Goal: Task Accomplishment & Management: Manage account settings

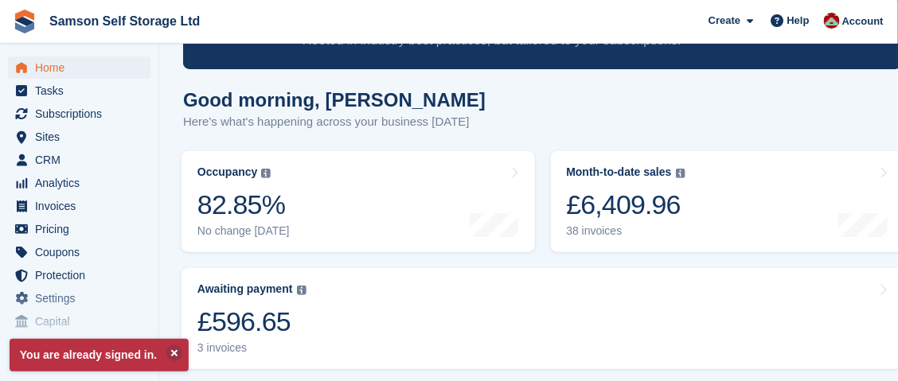
scroll to position [158, 0]
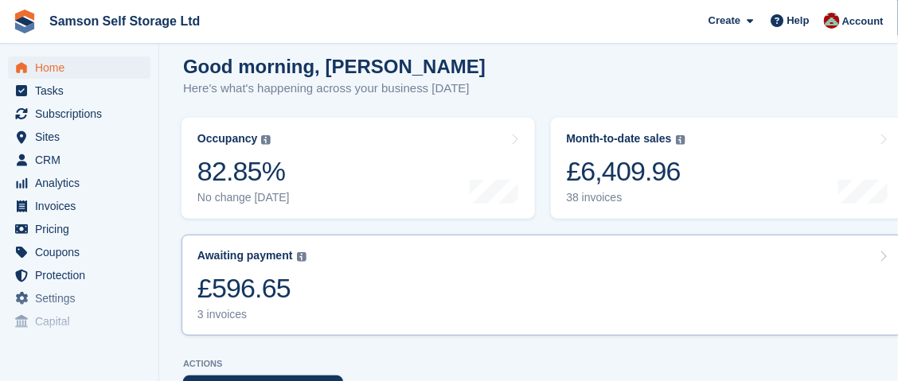
click at [247, 279] on div "£596.65" at bounding box center [251, 288] width 109 height 33
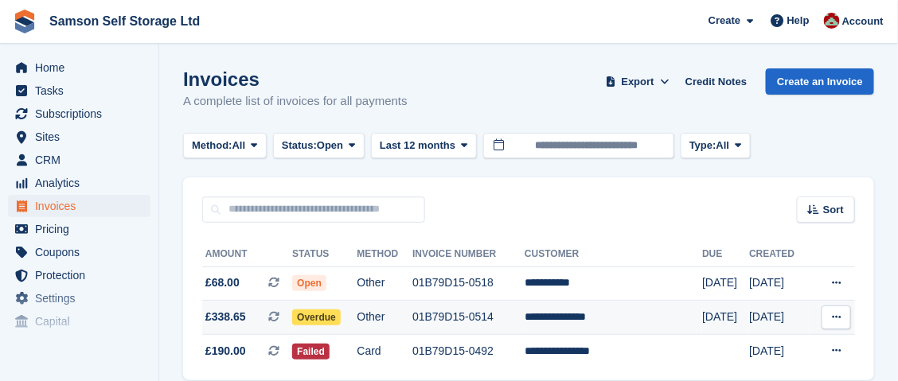
click at [337, 318] on span "Overdue" at bounding box center [316, 318] width 49 height 16
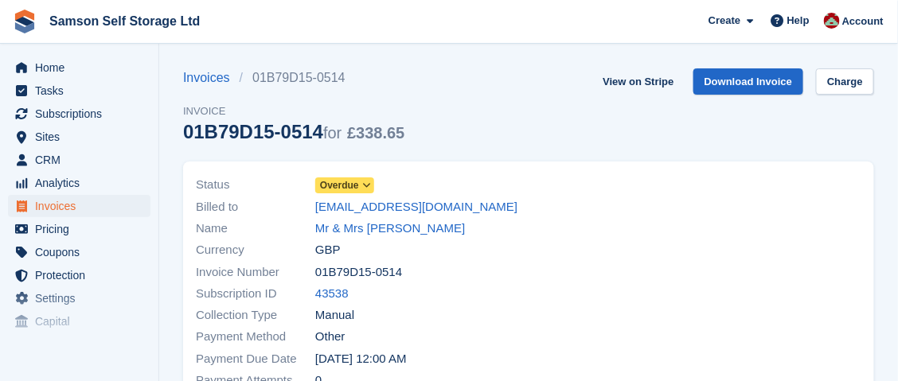
click at [366, 183] on icon at bounding box center [366, 186] width 9 height 10
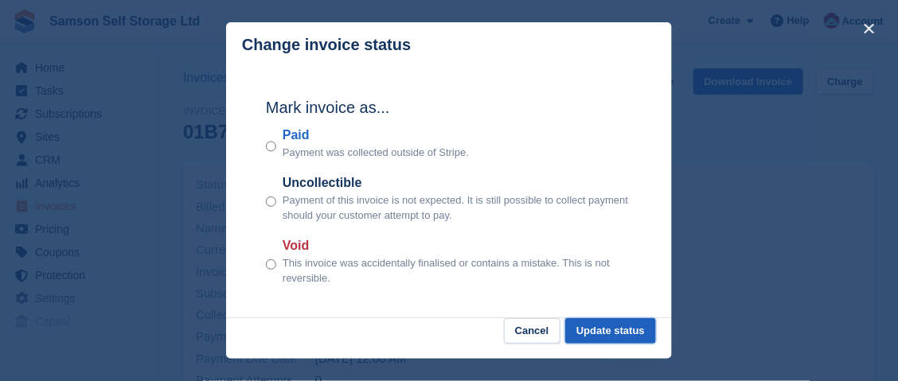
click at [617, 329] on button "Update status" at bounding box center [610, 331] width 91 height 26
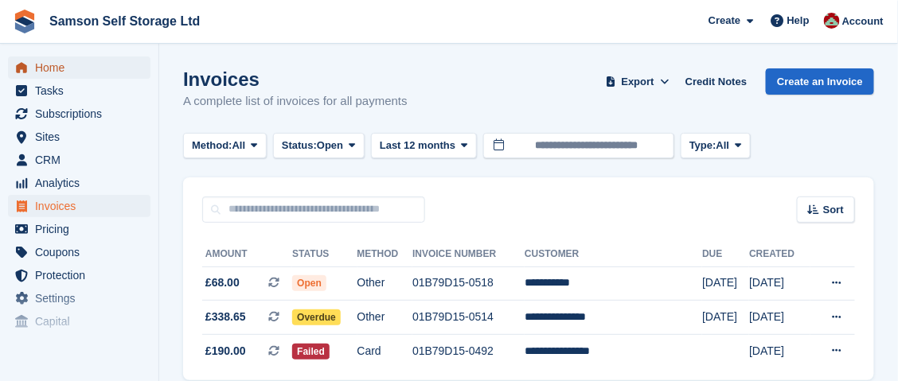
click at [50, 64] on span "Home" at bounding box center [82, 68] width 95 height 22
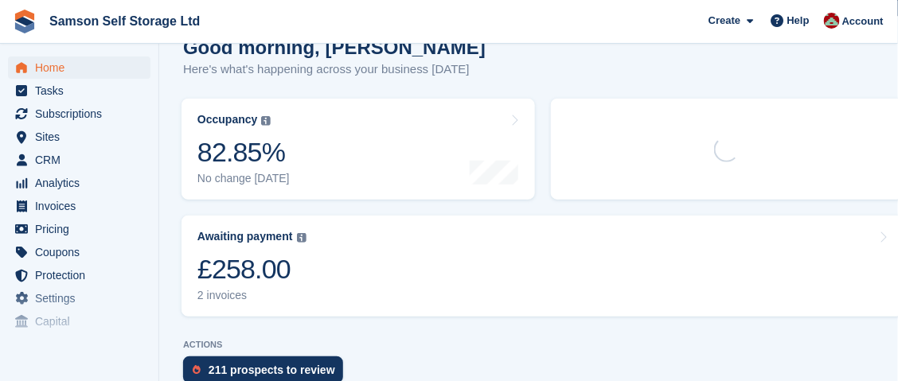
scroll to position [239, 0]
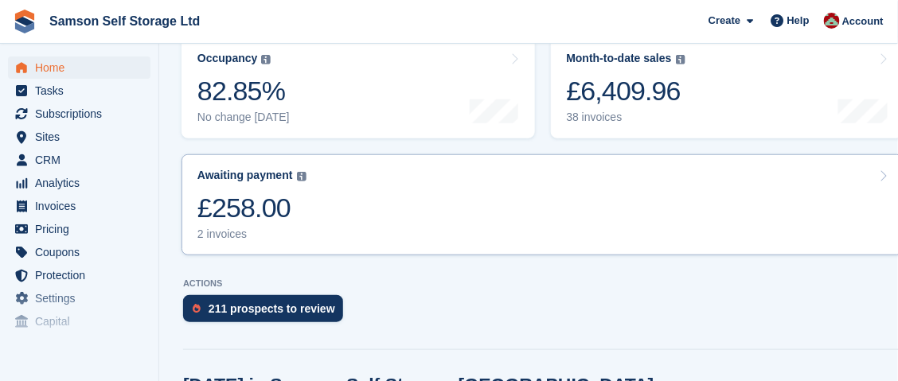
click at [240, 196] on div "£258.00" at bounding box center [251, 208] width 109 height 33
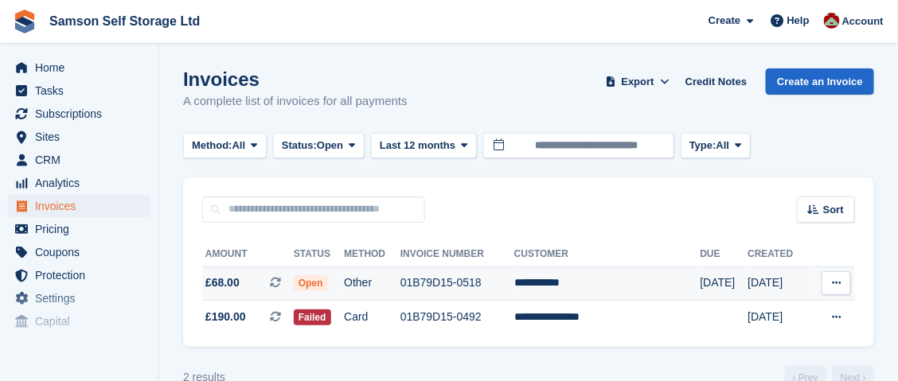
click at [373, 280] on td "Other" at bounding box center [372, 284] width 57 height 34
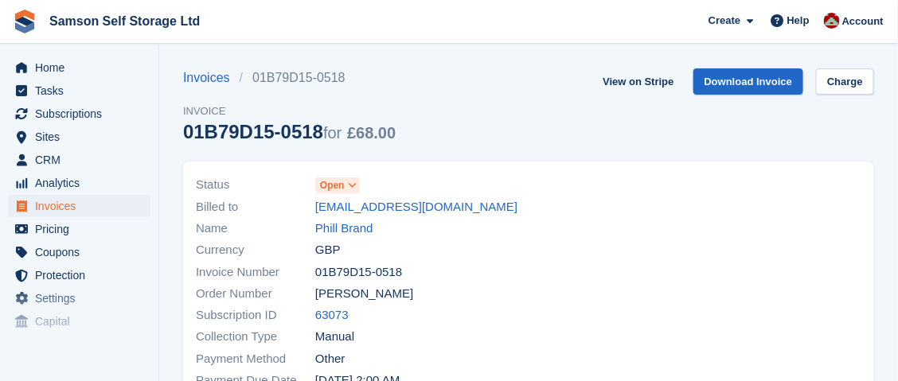
click at [345, 185] on span "Open" at bounding box center [337, 185] width 45 height 16
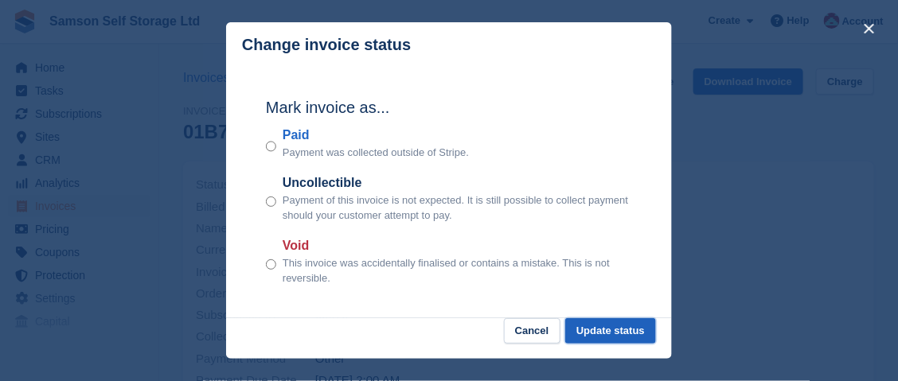
click at [602, 331] on button "Update status" at bounding box center [610, 331] width 91 height 26
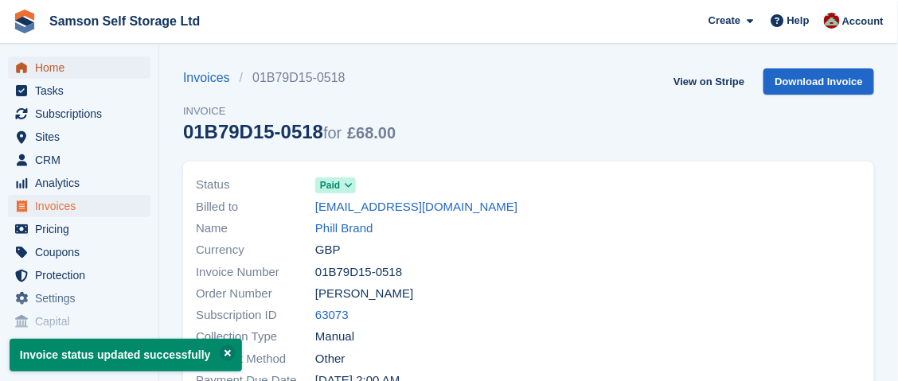
click at [49, 73] on span "Home" at bounding box center [82, 68] width 95 height 22
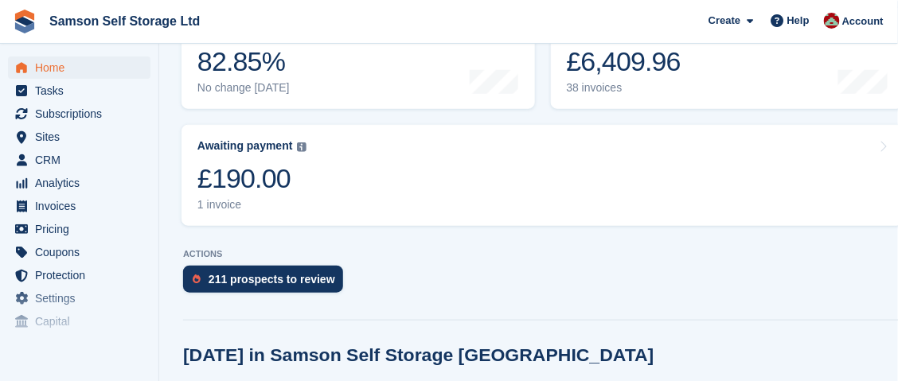
scroll to position [318, 0]
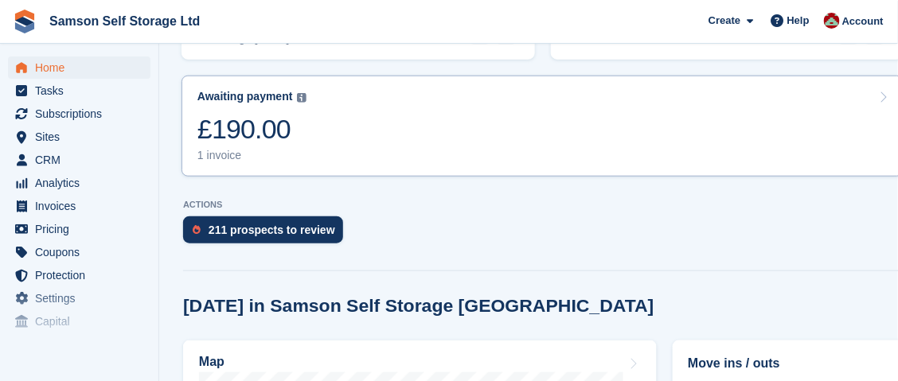
click at [249, 134] on div "£190.00" at bounding box center [251, 129] width 109 height 33
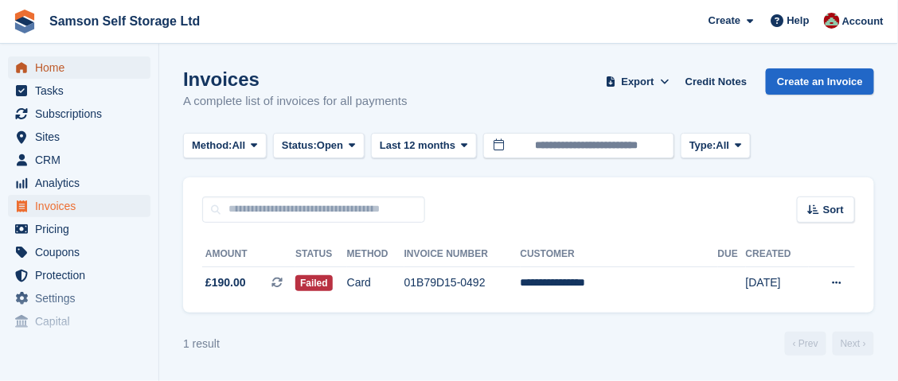
click at [53, 71] on span "Home" at bounding box center [82, 68] width 95 height 22
